Goal: Transaction & Acquisition: Obtain resource

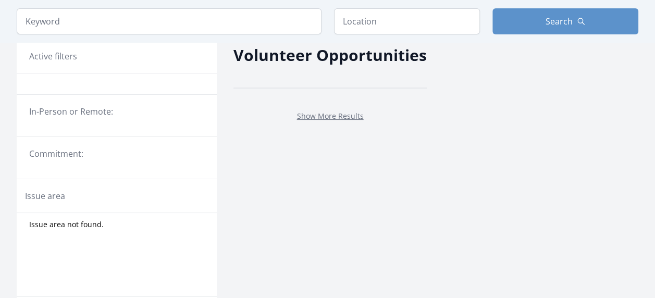
scroll to position [46, 0]
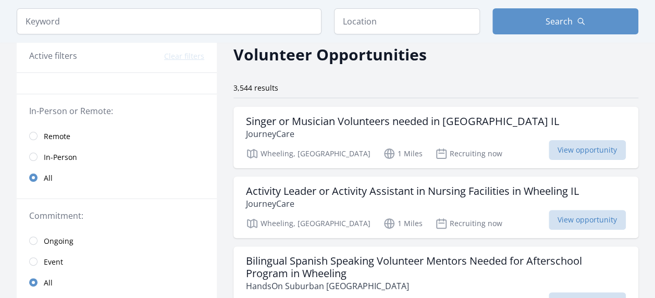
drag, startPoint x: 66, startPoint y: 137, endPoint x: 181, endPoint y: 133, distance: 115.8
click at [66, 137] on span "Remote" at bounding box center [57, 136] width 27 height 10
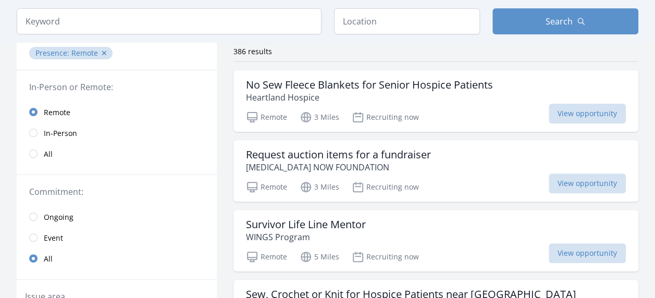
scroll to position [171, 0]
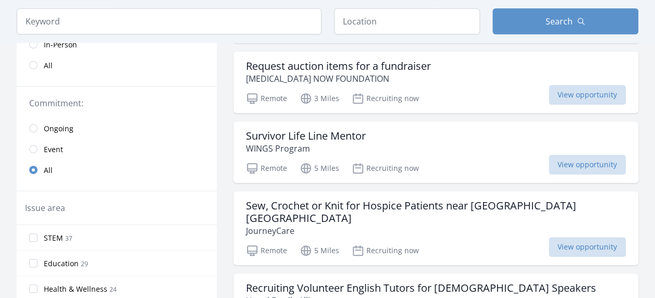
click at [561, 95] on span "View opportunity" at bounding box center [587, 95] width 77 height 20
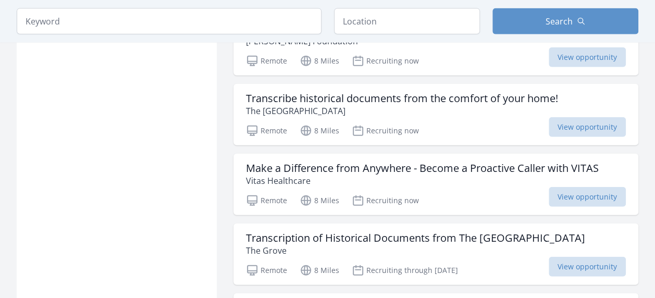
scroll to position [1212, 0]
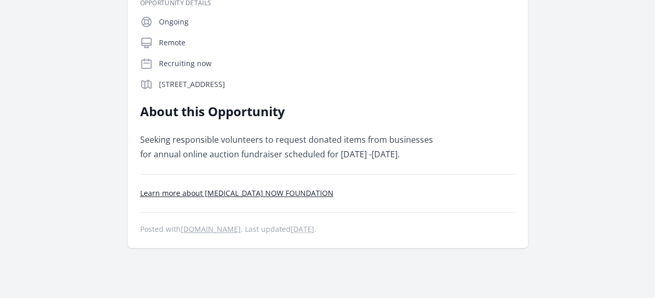
scroll to position [226, 0]
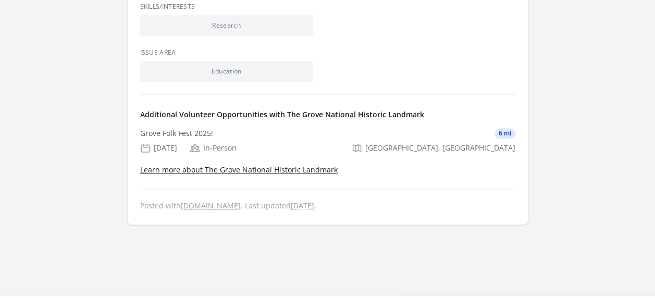
scroll to position [543, 0]
